Goal: Learn about a topic

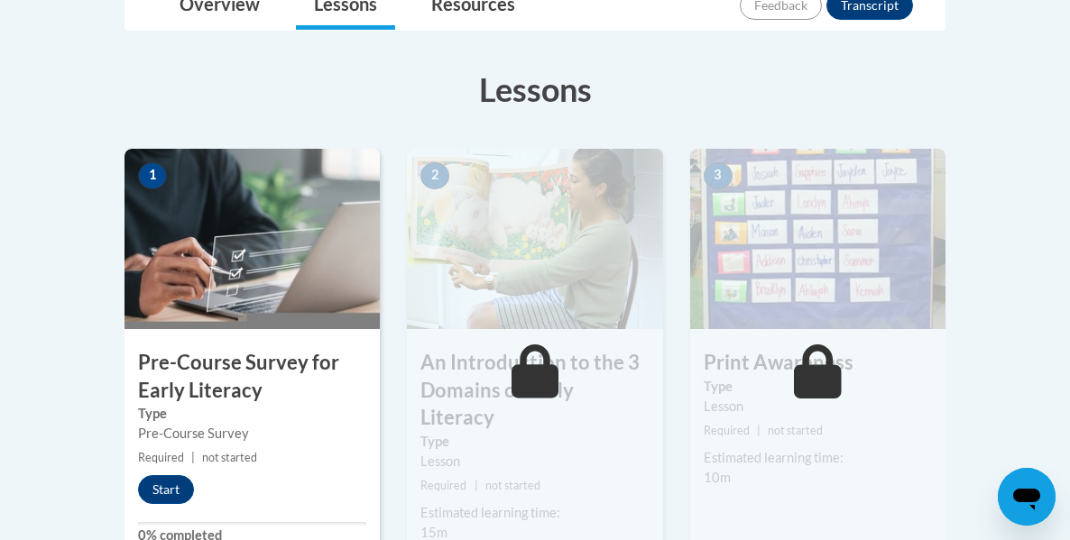
scroll to position [531, 0]
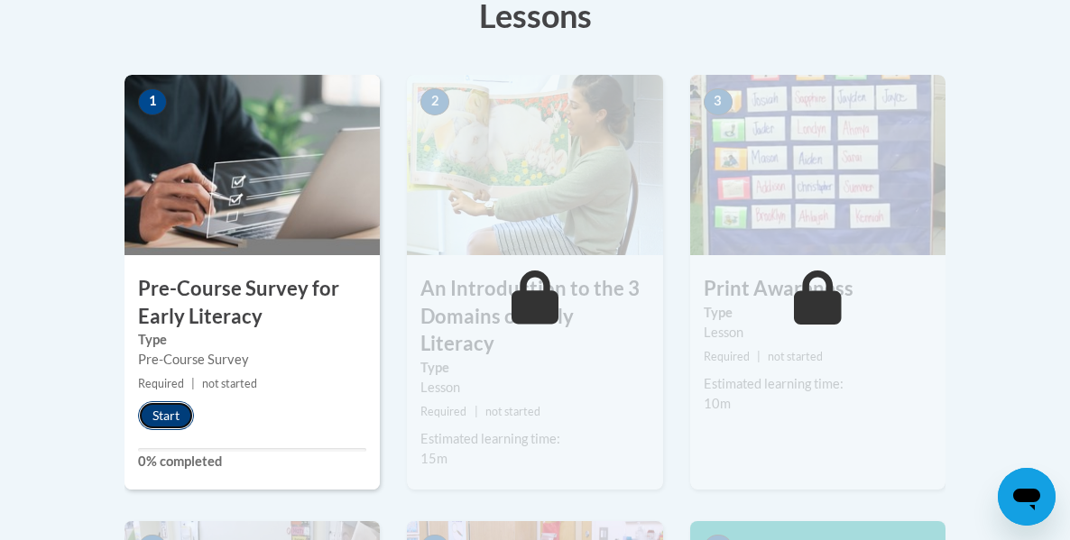
click at [180, 416] on button "Start" at bounding box center [166, 415] width 56 height 29
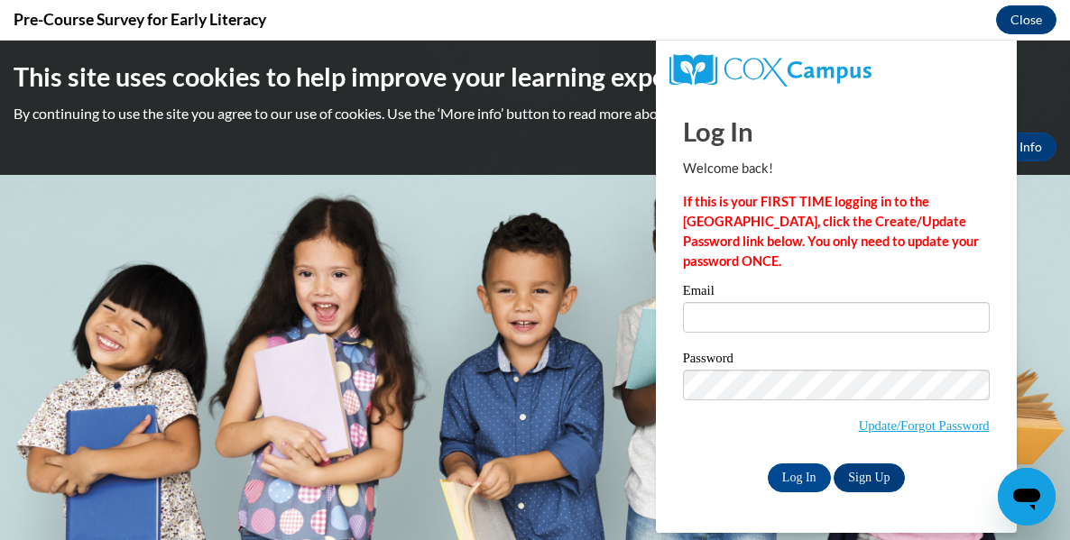
scroll to position [0, 0]
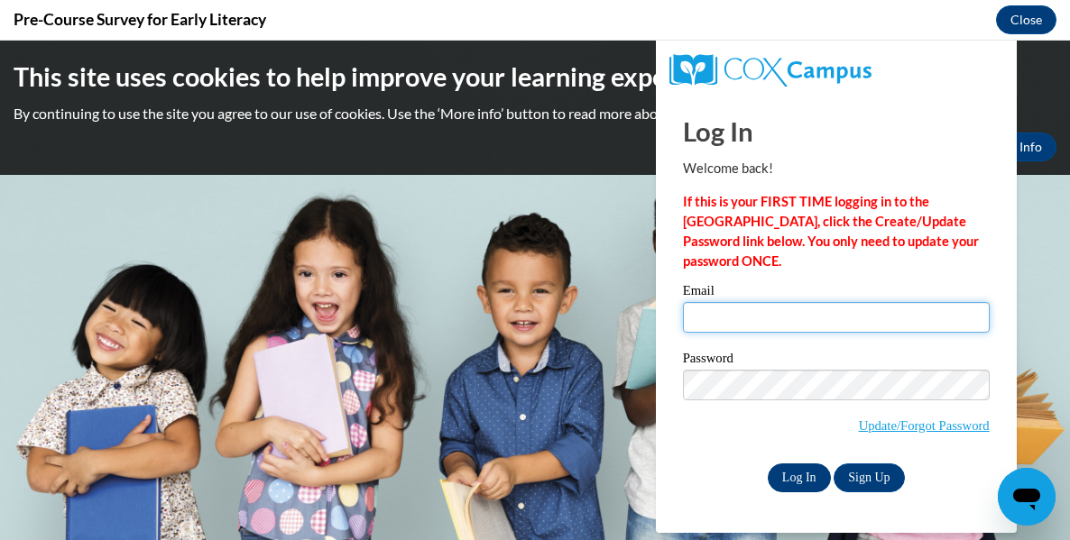
type input "[EMAIL_ADDRESS][DOMAIN_NAME]"
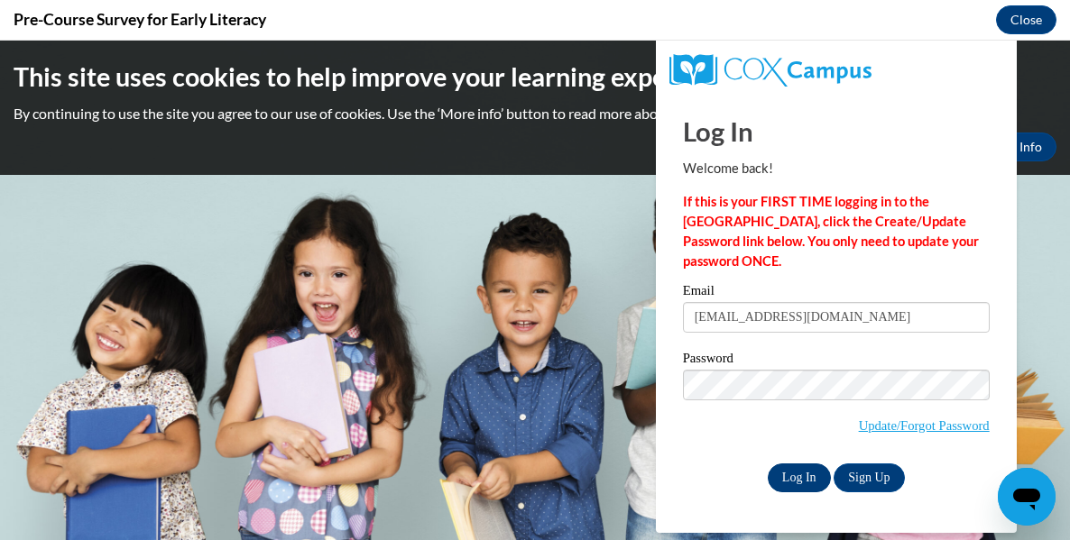
click at [780, 480] on input "Log In" at bounding box center [799, 478] width 63 height 29
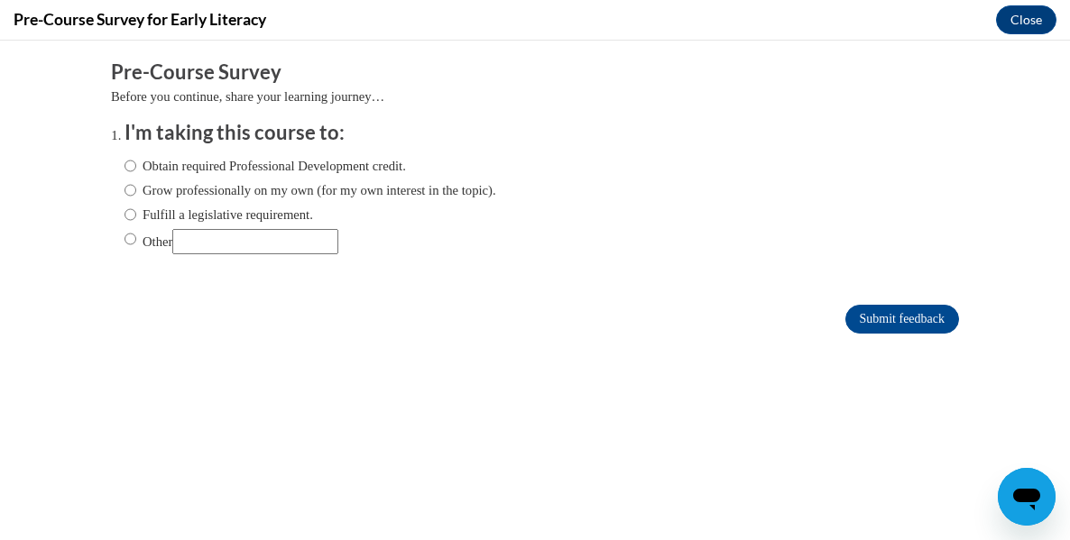
click at [275, 238] on input "Other" at bounding box center [255, 241] width 166 height 25
type input "college student"
click at [904, 319] on input "Submit feedback" at bounding box center [902, 319] width 114 height 29
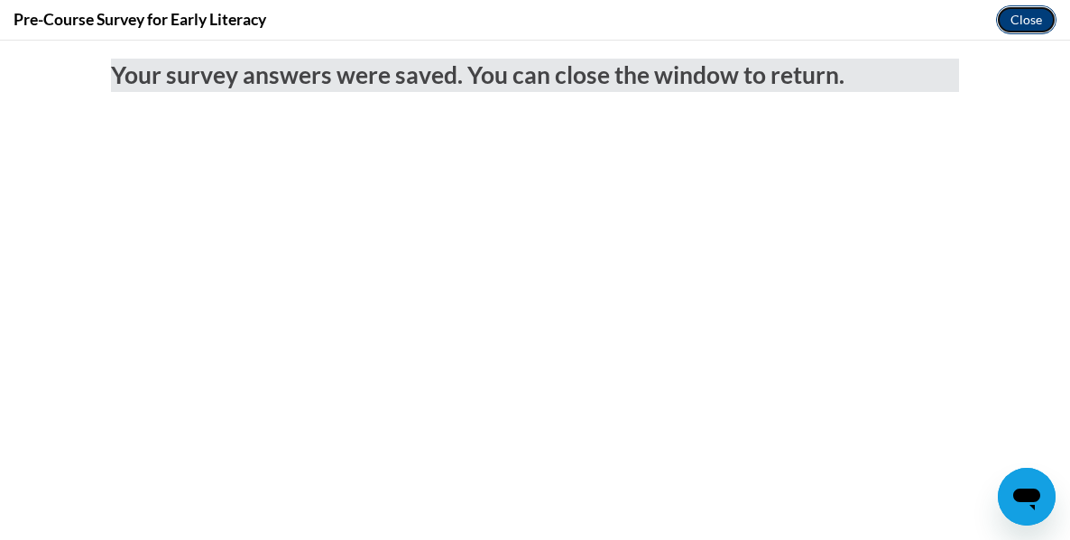
click at [1031, 27] on button "Close" at bounding box center [1026, 19] width 60 height 29
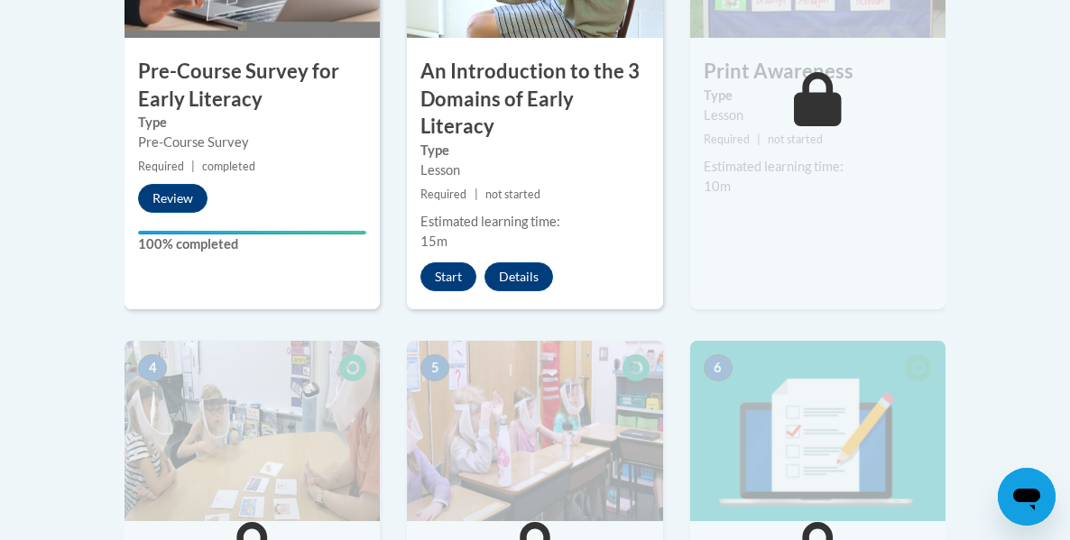
scroll to position [744, 0]
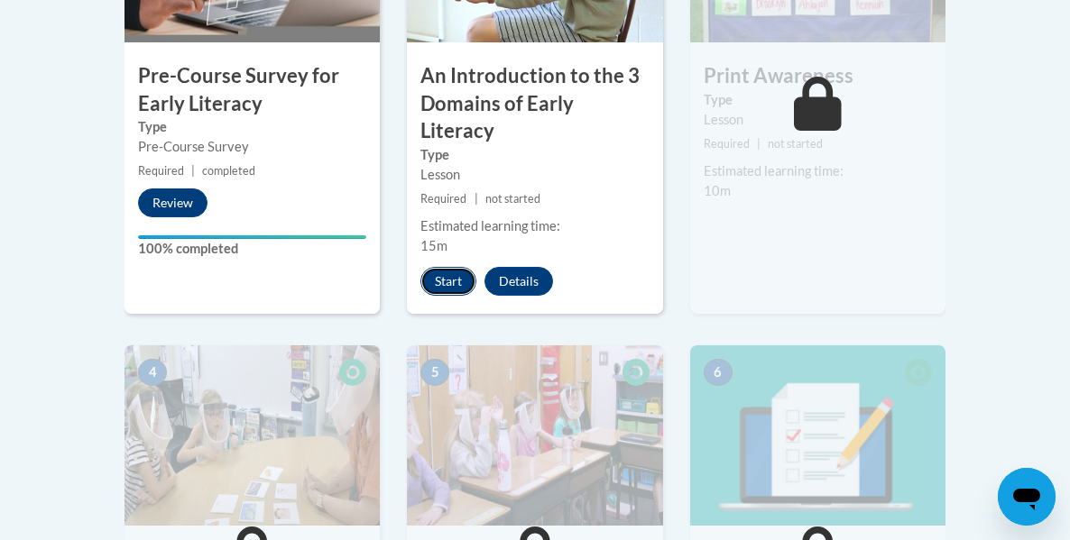
click at [451, 267] on button "Start" at bounding box center [448, 281] width 56 height 29
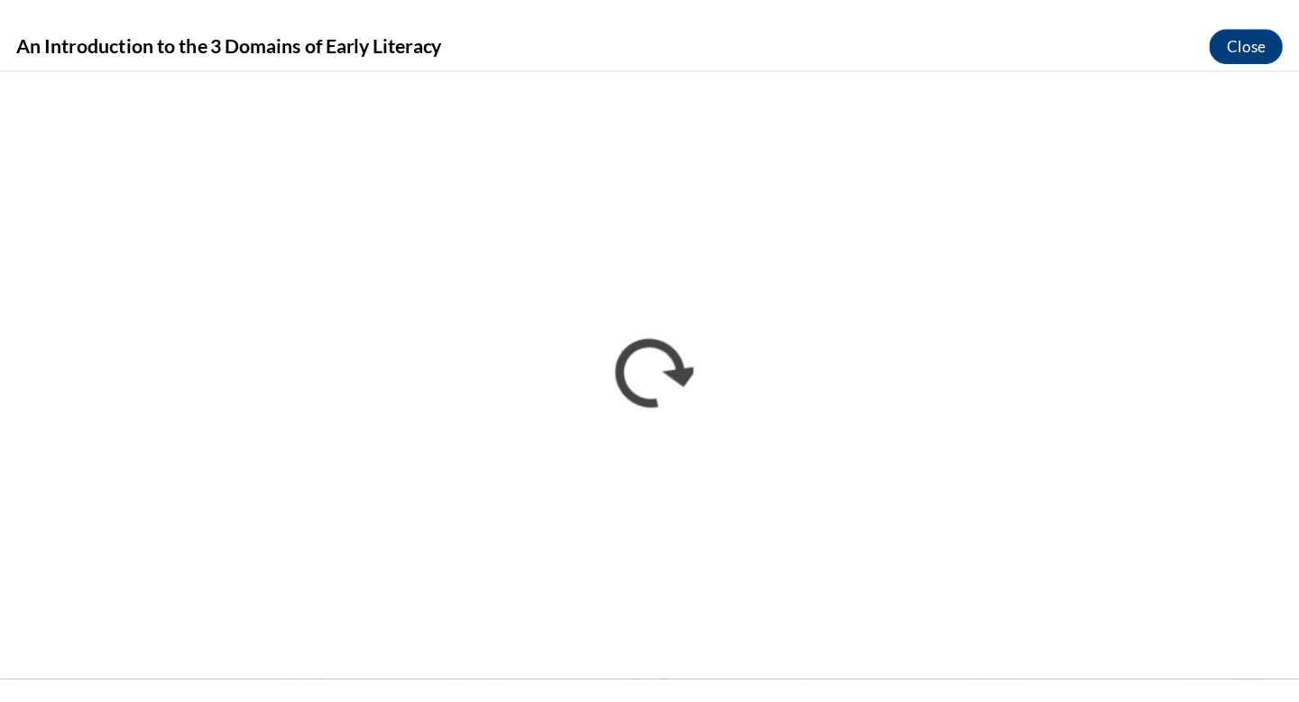
scroll to position [0, 0]
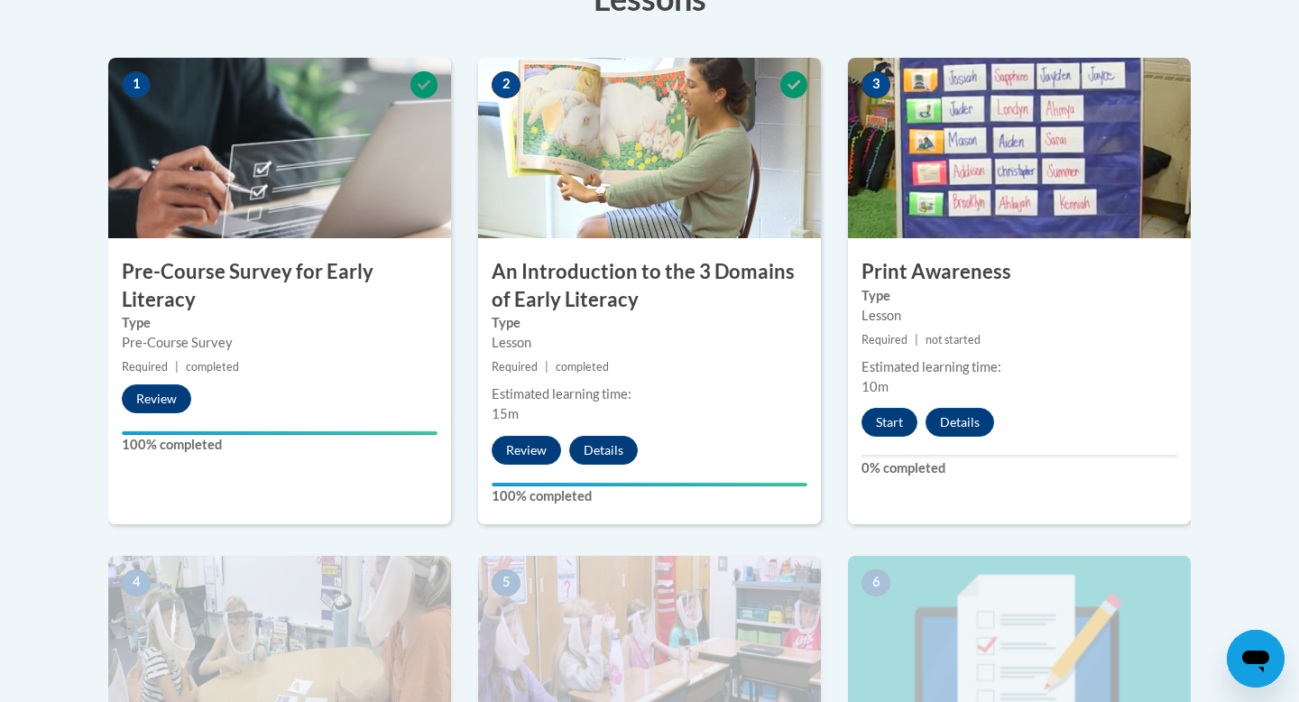
scroll to position [534, 0]
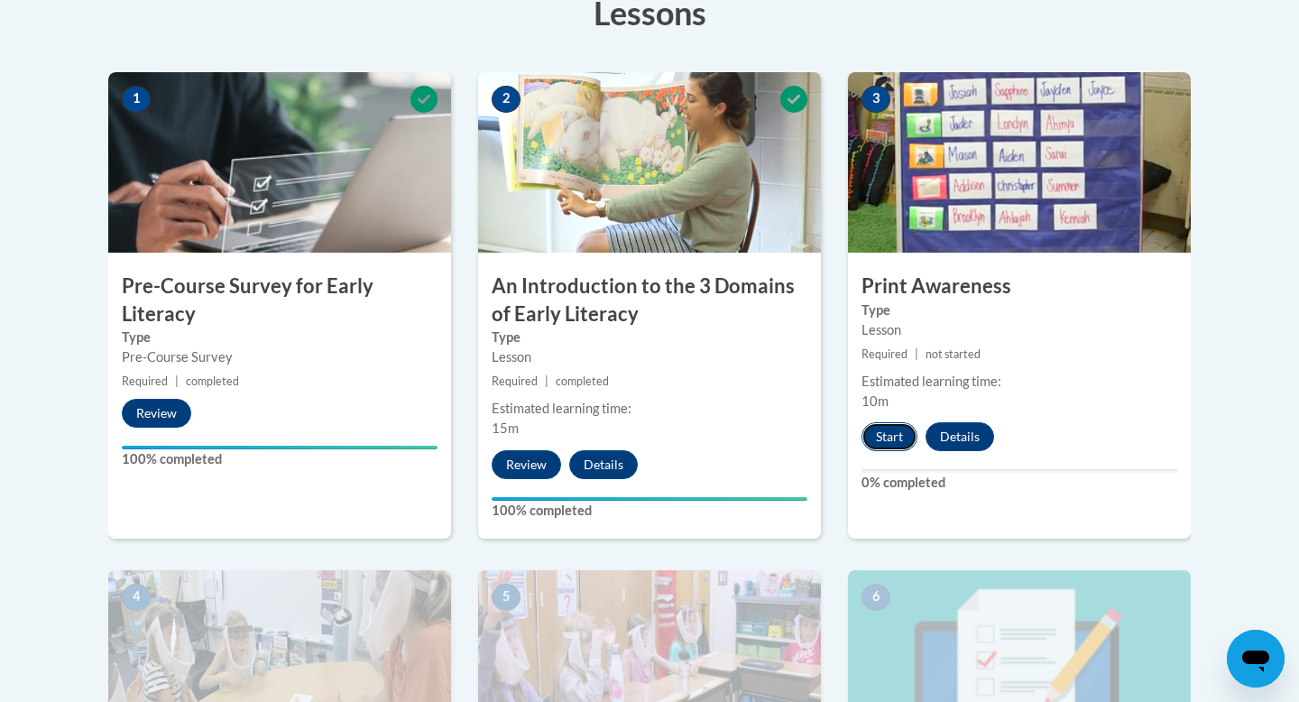
click at [896, 434] on button "Start" at bounding box center [889, 436] width 56 height 29
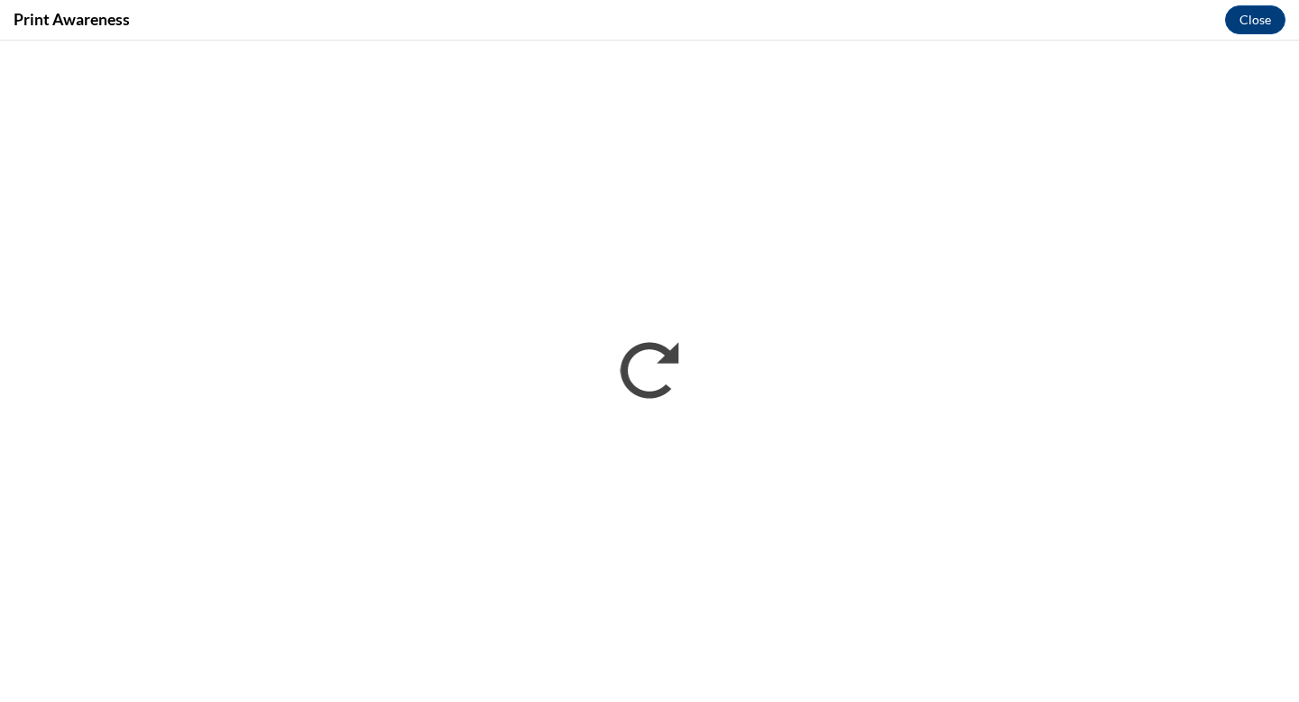
scroll to position [0, 0]
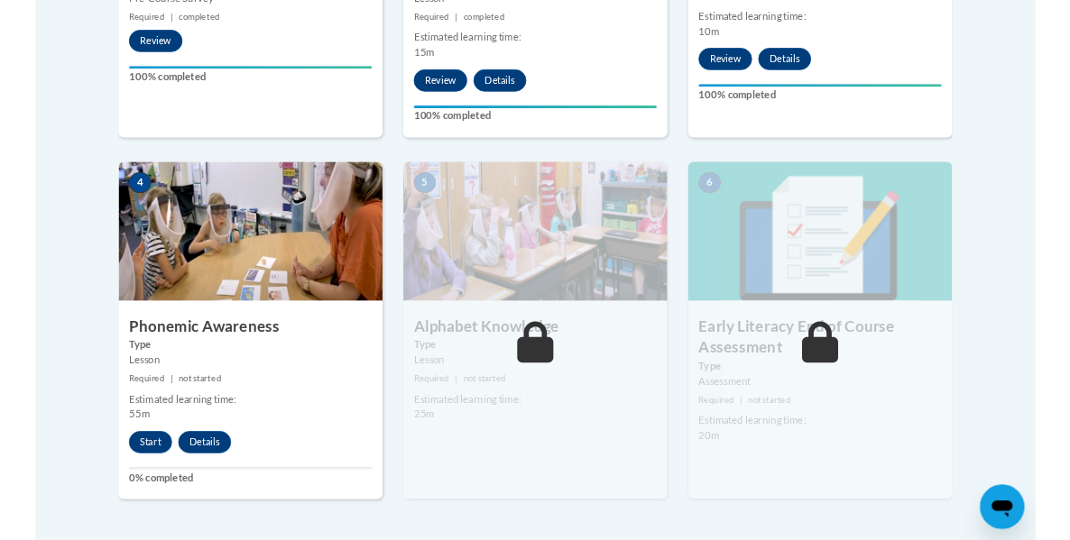
scroll to position [897, 0]
